Goal: Information Seeking & Learning: Learn about a topic

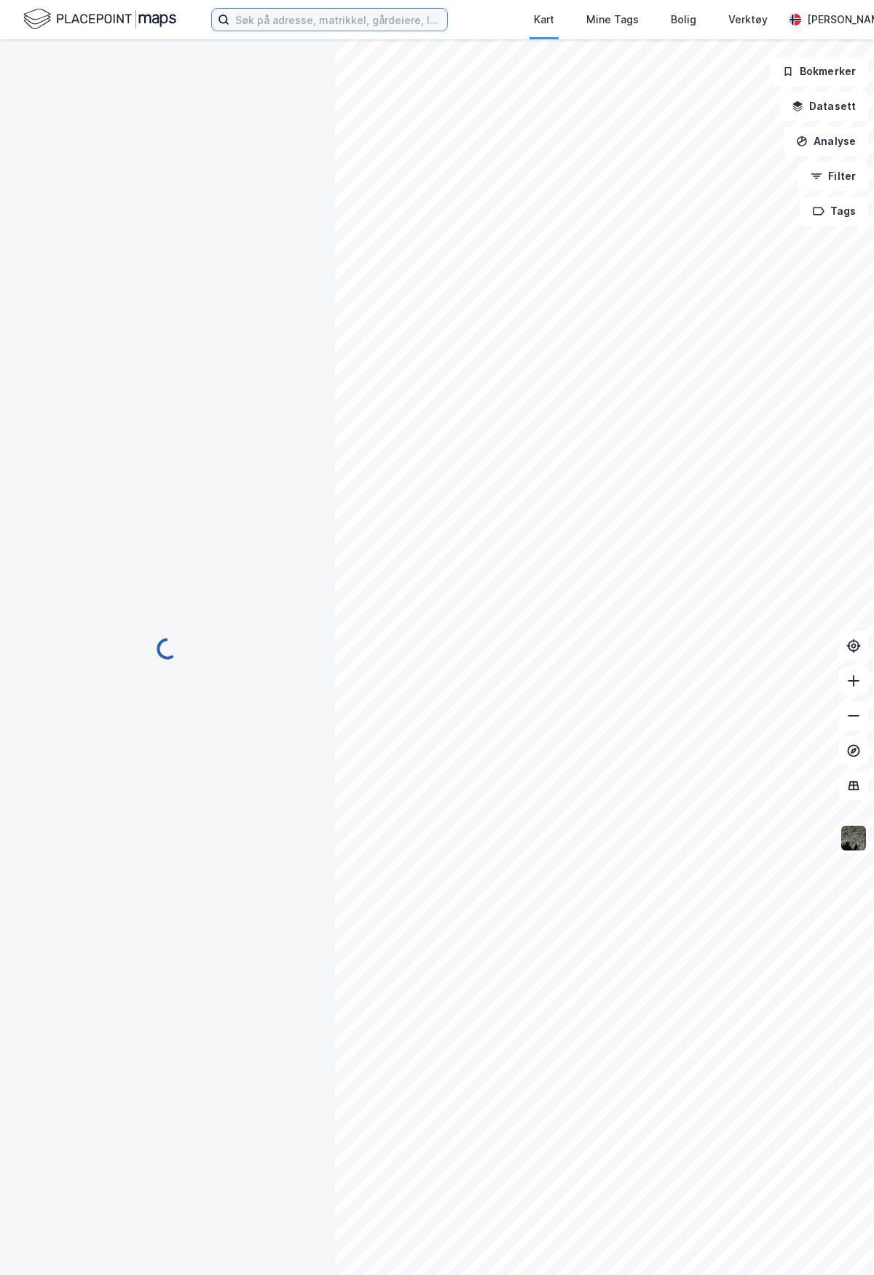
click at [345, 17] on input at bounding box center [338, 20] width 218 height 22
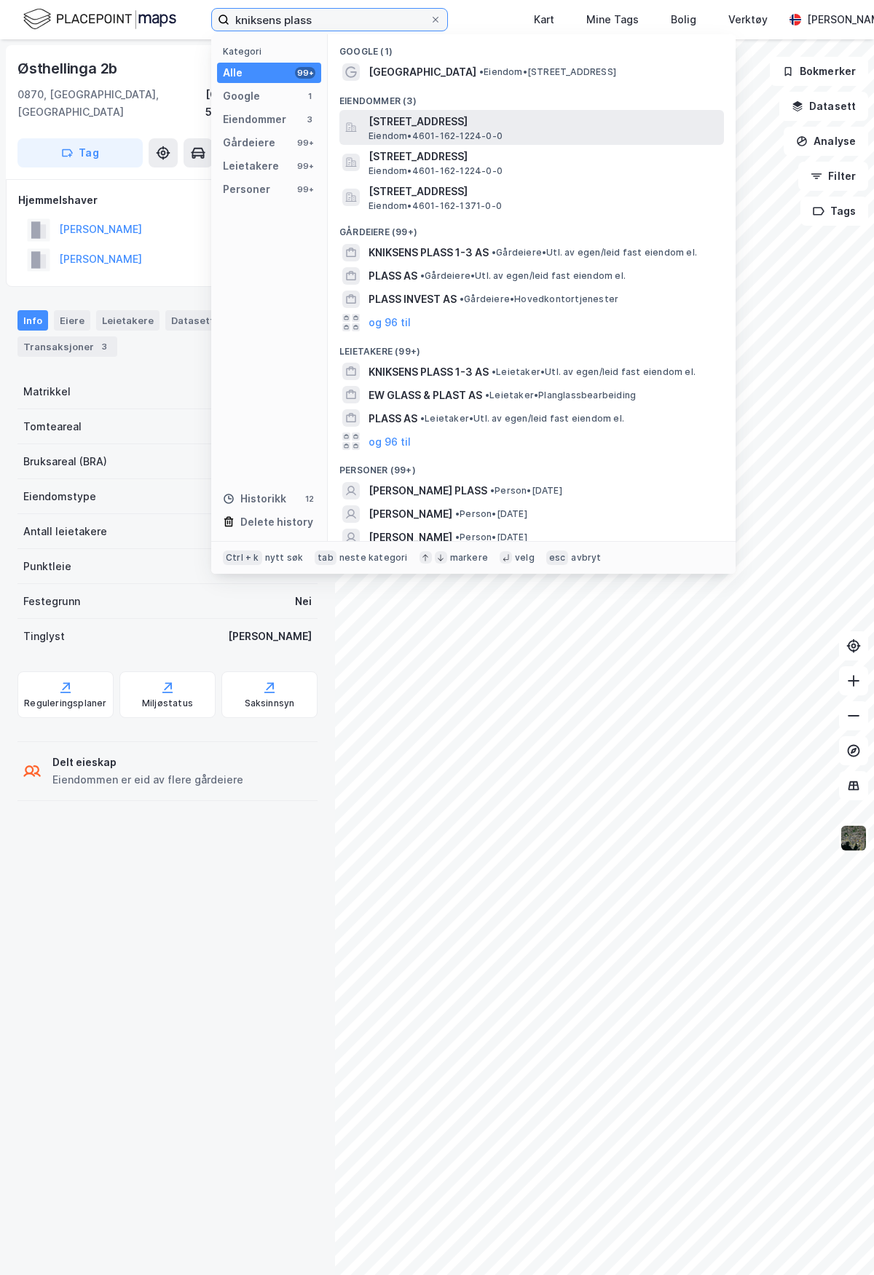
type input "kniksens plass"
click at [400, 125] on span "[STREET_ADDRESS]" at bounding box center [542, 121] width 349 height 17
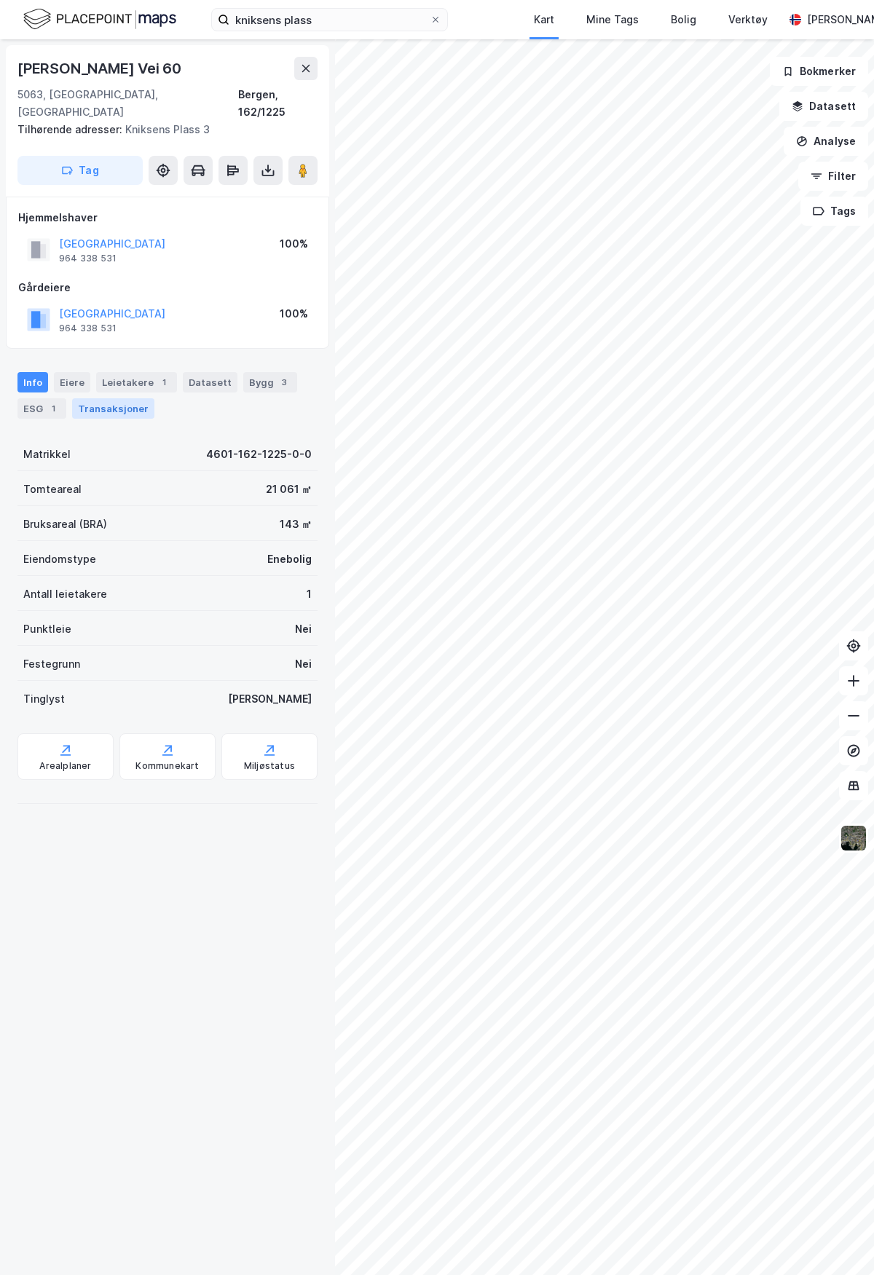
click at [97, 398] on div "Transaksjoner" at bounding box center [113, 408] width 82 height 20
